Goal: Navigation & Orientation: Find specific page/section

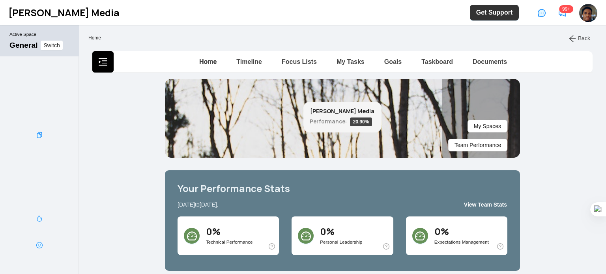
scroll to position [2, 0]
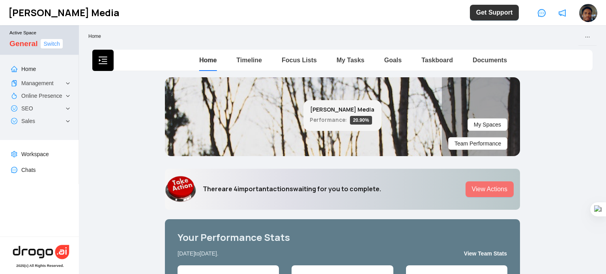
click at [54, 47] on span "Switch" at bounding box center [51, 43] width 16 height 9
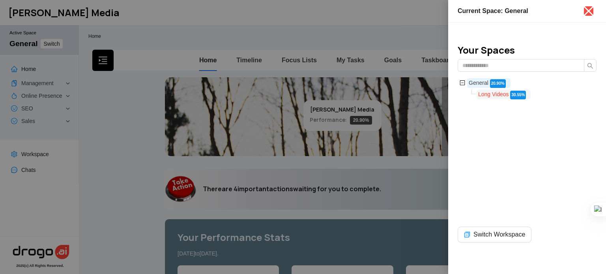
click at [492, 94] on span "Long Videos" at bounding box center [493, 94] width 31 height 6
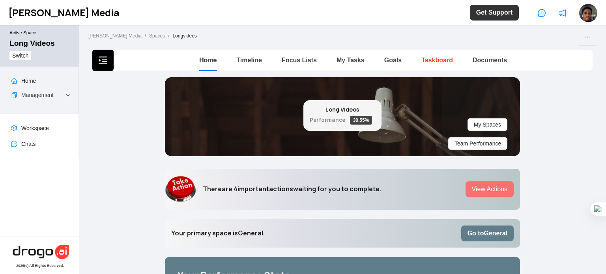
click at [428, 61] on link "Taskboard" at bounding box center [437, 60] width 32 height 7
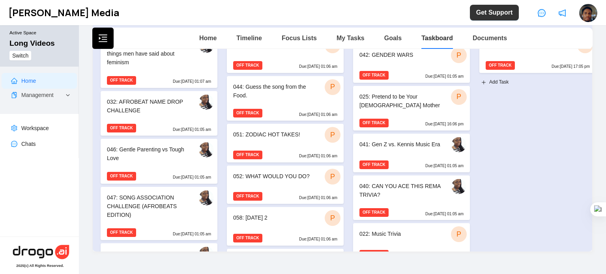
scroll to position [218, 0]
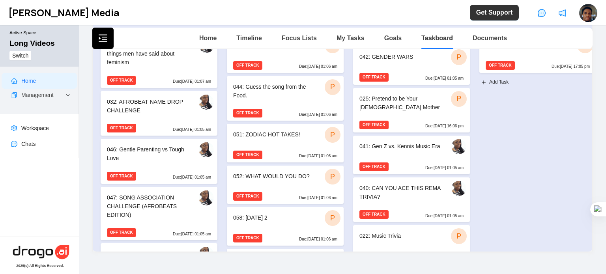
click at [407, 201] on div "040: CAN YOU ACE THIS REMA TRIVIA?" at bounding box center [400, 192] width 83 height 17
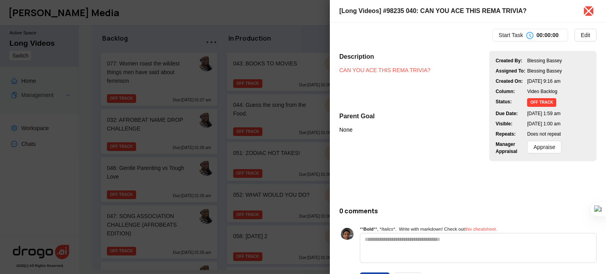
scroll to position [6, 0]
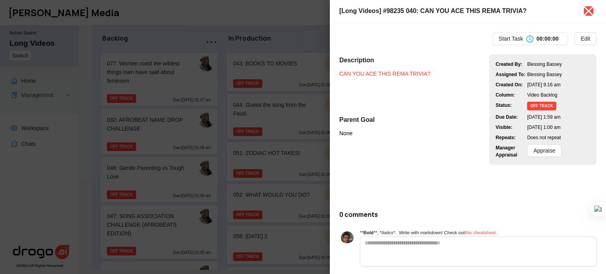
click at [400, 71] on link "CAN YOU ACE THIS REMA TRIVIA?" at bounding box center [384, 74] width 91 height 6
